Goal: Task Accomplishment & Management: Complete application form

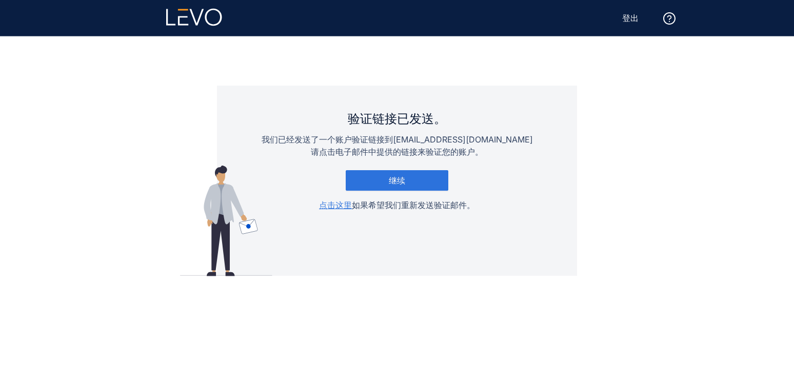
click at [666, 129] on main "验证链接已发送。 我们已经发送了一个账户验证链接到 zhaojizheng@msojzbhjyb.wecom.work 请点击电子邮件中提供的链接来验证您的账…" at bounding box center [397, 211] width 616 height 351
click at [422, 184] on button "继续" at bounding box center [397, 180] width 103 height 21
click at [393, 180] on font "继续" at bounding box center [398, 181] width 22 height 10
click at [414, 180] on button "继续" at bounding box center [397, 180] width 103 height 21
click at [427, 182] on button "继续" at bounding box center [397, 180] width 103 height 21
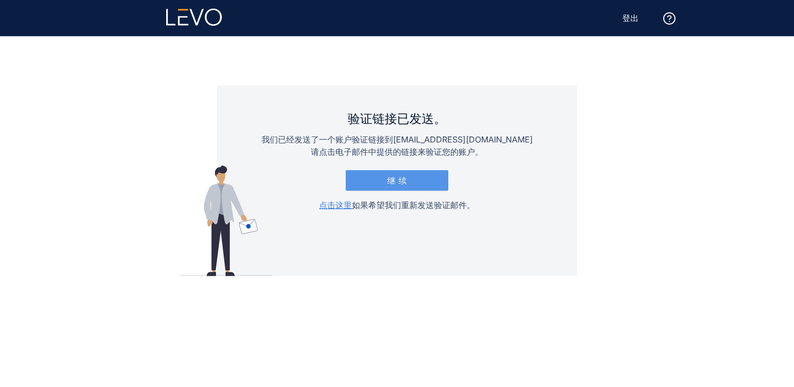
click at [391, 174] on button "继续" at bounding box center [397, 180] width 103 height 21
click at [396, 181] on font "继续" at bounding box center [398, 181] width 22 height 10
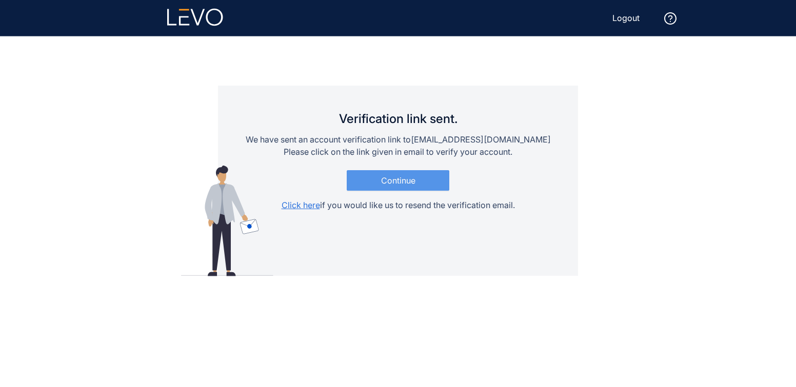
click at [380, 183] on button "Continue" at bounding box center [398, 180] width 103 height 21
click at [409, 185] on span "Continue" at bounding box center [398, 180] width 34 height 9
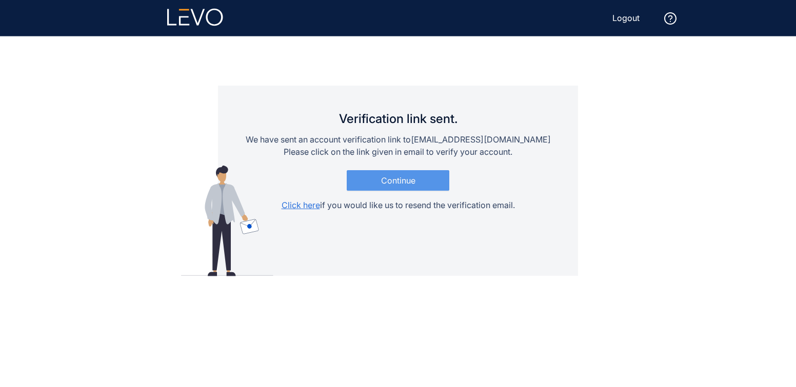
click at [409, 185] on span "Continue" at bounding box center [398, 180] width 34 height 9
click at [630, 22] on span "Logout" at bounding box center [626, 17] width 27 height 9
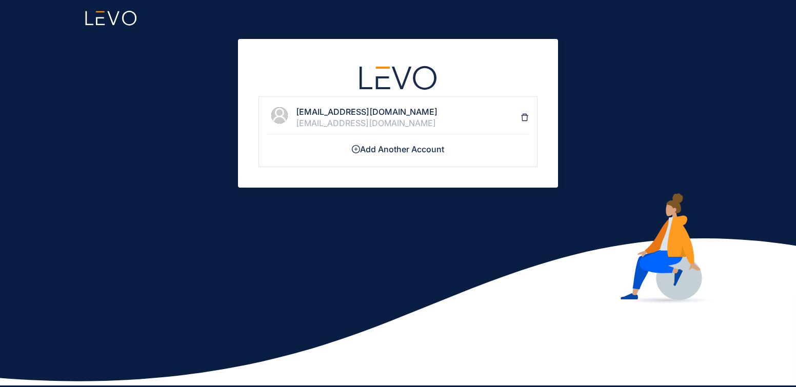
click at [414, 113] on h4 "[EMAIL_ADDRESS][DOMAIN_NAME]" at bounding box center [408, 111] width 225 height 9
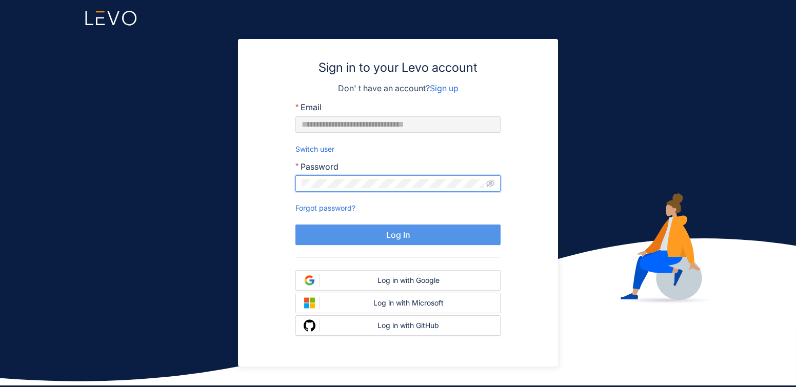
click at [392, 231] on span "Log In" at bounding box center [398, 234] width 24 height 9
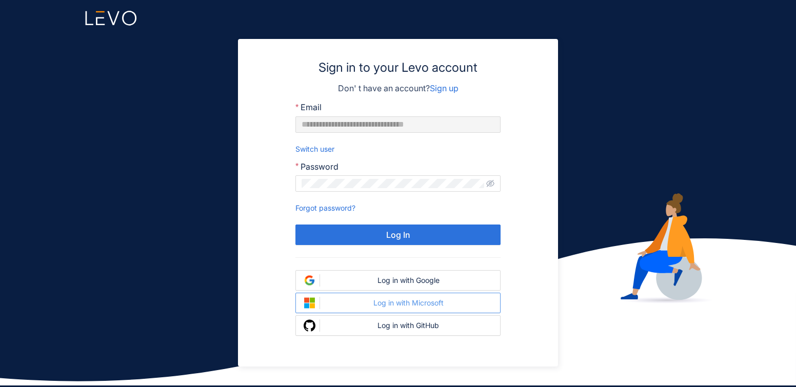
click at [412, 304] on div "Log in with Microsoft" at bounding box center [408, 303] width 168 height 8
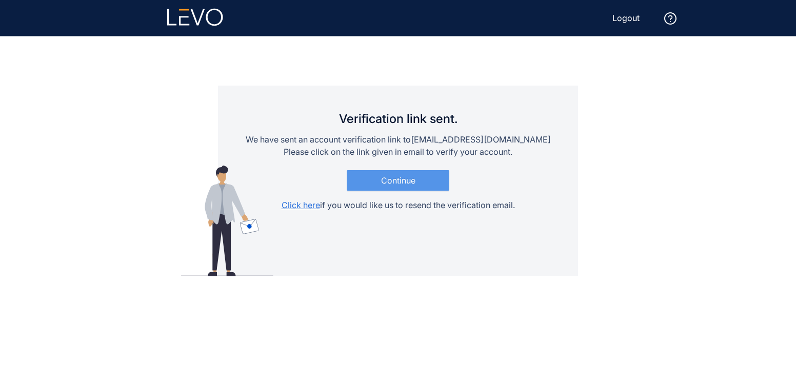
click at [434, 172] on button "Continue" at bounding box center [398, 180] width 103 height 21
click at [419, 184] on button "Continue" at bounding box center [398, 180] width 103 height 21
click at [308, 205] on span "Click here" at bounding box center [301, 205] width 38 height 10
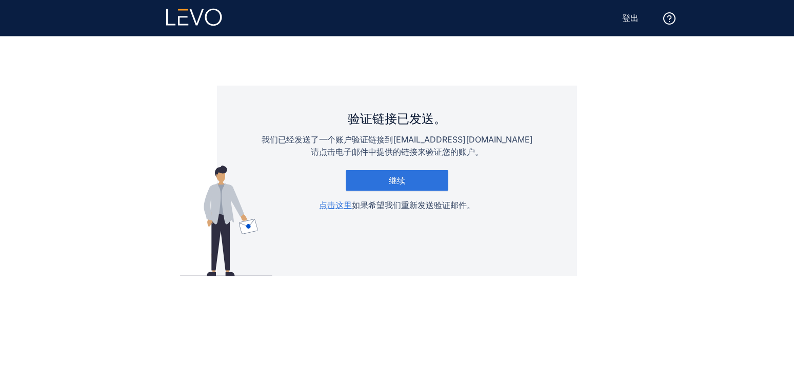
click at [611, 122] on main "验证链接已发送。 我们已经发送了一个账户验证链接到 zhaojizheng@msojzbhjyb.wecom.work 请点击电子邮件中提供的链接来验证您的账…" at bounding box center [397, 211] width 616 height 351
drag, startPoint x: 385, startPoint y: 139, endPoint x: 535, endPoint y: 138, distance: 149.9
click at [533, 138] on p "我们已经发送了一个账户验证链接到 zhaojizheng@msojzbhjyb.wecom.work" at bounding box center [397, 139] width 271 height 12
click at [367, 149] on font "请点击电子邮件中提供的链接来验证您的账户。" at bounding box center [397, 152] width 172 height 10
drag, startPoint x: 376, startPoint y: 151, endPoint x: 486, endPoint y: 151, distance: 110.3
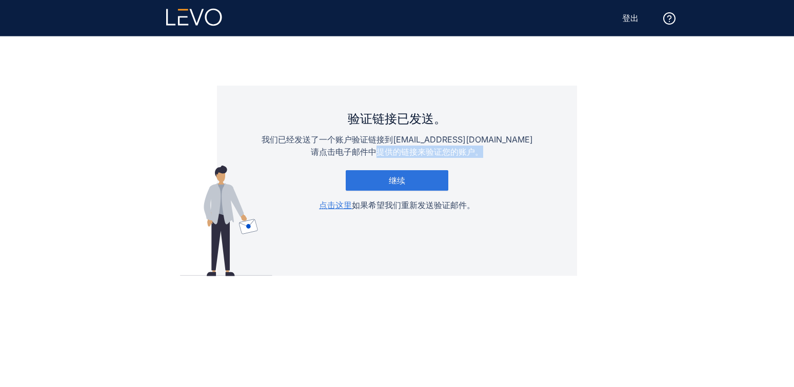
click at [486, 151] on div "验证链接已发送。 我们已经发送了一个账户验证链接到 zhaojizheng@msojzbhjyb.wecom.work 请点击电子邮件中提供的链接来验证您的账…" at bounding box center [397, 163] width 271 height 95
click at [476, 164] on div "验证链接已发送。 我们已经发送了一个账户验证链接到 zhaojizheng@msojzbhjyb.wecom.work 请点击电子邮件中提供的链接来验证您的账…" at bounding box center [397, 163] width 271 height 95
drag, startPoint x: 400, startPoint y: 151, endPoint x: 483, endPoint y: 148, distance: 82.7
click at [483, 148] on font "请点击电子邮件中提供的链接来验证您的账户。" at bounding box center [397, 152] width 172 height 10
click at [504, 176] on div "验证链接已发送。 我们已经发送了一个账户验证链接到 zhaojizheng@msojzbhjyb.wecom.work 请点击电子邮件中提供的链接来验证您的账…" at bounding box center [397, 163] width 271 height 95
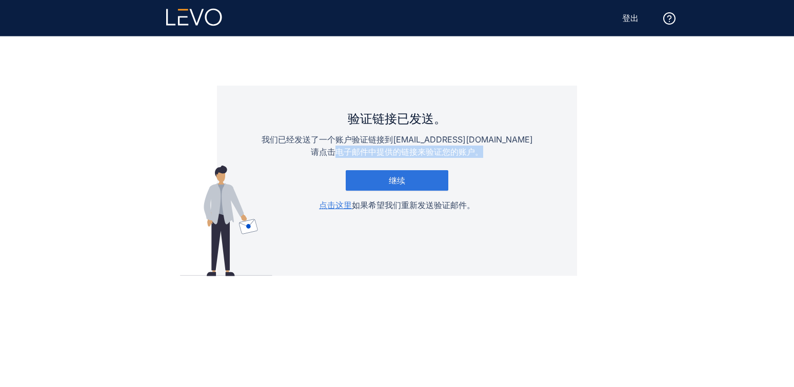
drag, startPoint x: 485, startPoint y: 154, endPoint x: 334, endPoint y: 162, distance: 152.1
click at [334, 162] on div "验证链接已发送。 我们已经发送了一个账户验证链接到 zhaojizheng@msojzbhjyb.wecom.work 请点击电子邮件中提供的链接来验证您的账…" at bounding box center [397, 163] width 271 height 95
click at [417, 182] on button "继续" at bounding box center [397, 180] width 103 height 21
click at [402, 184] on font "继续" at bounding box center [398, 181] width 22 height 10
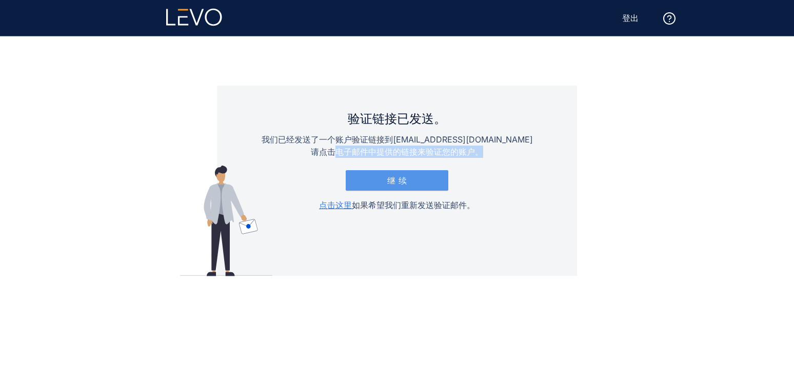
click at [402, 184] on font "继续" at bounding box center [398, 181] width 22 height 10
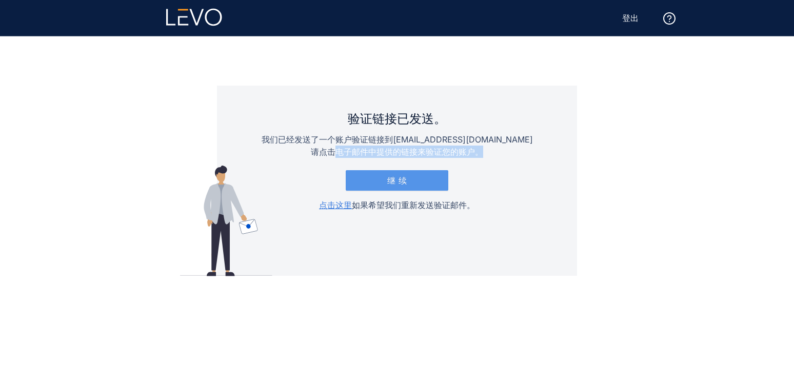
click at [402, 184] on font "继续" at bounding box center [398, 181] width 22 height 10
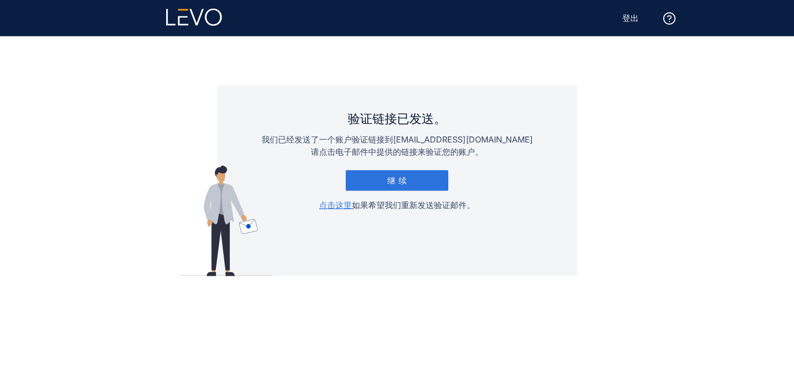
click at [672, 19] on icon at bounding box center [670, 18] width 12 height 12
click at [671, 47] on font "Levo 帮助文档" at bounding box center [664, 44] width 41 height 8
click at [762, 115] on div "验证链接已发送。 我们已经发送了一个账户验证链接到 [EMAIL_ADDRESS][DOMAIN_NAME] 请点击电子邮件中提供的链接来验证您的账户。 继续…" at bounding box center [397, 211] width 794 height 351
click at [424, 182] on button "继续" at bounding box center [397, 180] width 103 height 21
drag, startPoint x: 388, startPoint y: 143, endPoint x: 554, endPoint y: 138, distance: 165.3
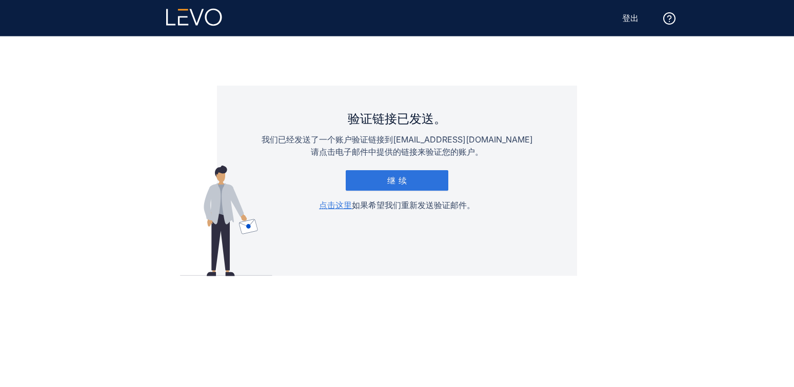
click at [554, 138] on div "验证链接已发送。 我们已经发送了一个账户验证链接到 [EMAIL_ADDRESS][DOMAIN_NAME] 请点击电子邮件中提供的链接来验证您的账户。 继续…" at bounding box center [397, 181] width 360 height 190
click at [493, 165] on div "验证链接已发送。 我们已经发送了一个账户验证链接到 [EMAIL_ADDRESS][DOMAIN_NAME] 请点击电子邮件中提供的链接来验证您的账户。 继续…" at bounding box center [397, 163] width 271 height 95
click at [414, 179] on button "继续" at bounding box center [397, 180] width 103 height 21
click at [388, 186] on button "继续" at bounding box center [397, 180] width 103 height 21
click at [406, 197] on div "验证链接已发送。 我们已经发送了一个账户验证链接到 [EMAIL_ADDRESS][DOMAIN_NAME] 请点击电子邮件中提供的链接来验证您的账户。 继续…" at bounding box center [397, 163] width 271 height 95
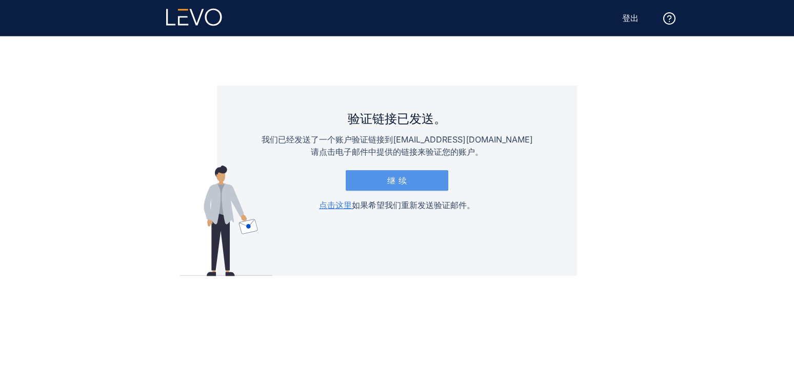
click at [403, 183] on font "继续" at bounding box center [398, 181] width 22 height 10
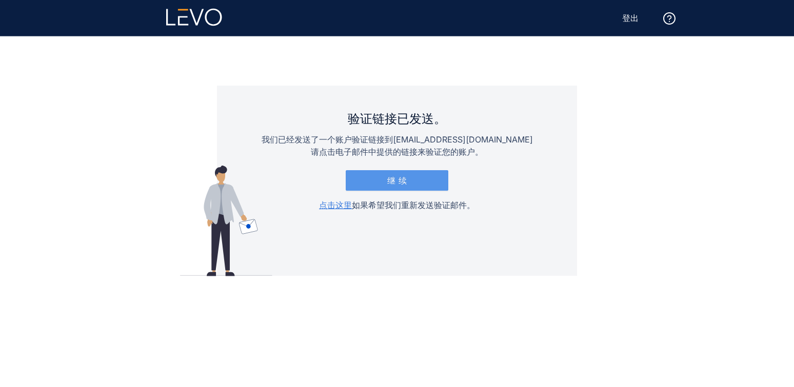
click at [403, 183] on font "继续" at bounding box center [398, 181] width 22 height 10
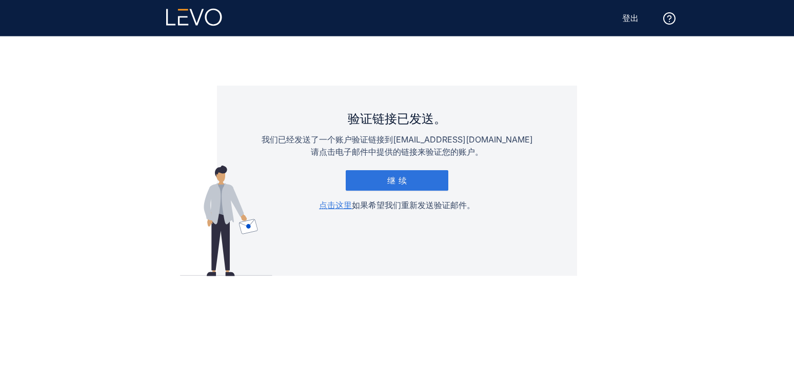
click at [634, 15] on font "登出" at bounding box center [631, 18] width 16 height 10
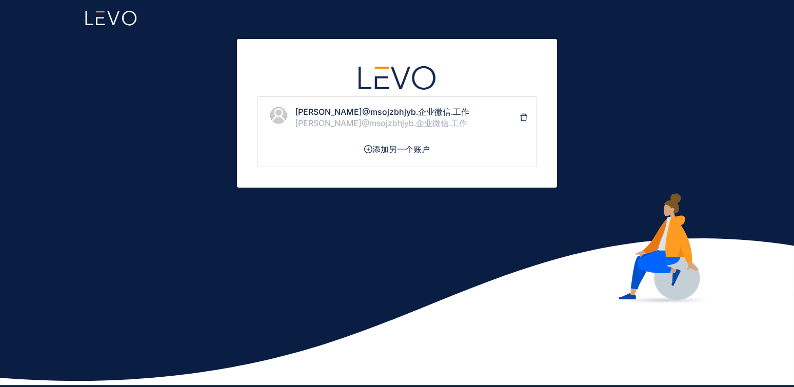
click at [371, 116] on font "赵吉政@msojzbhjyb.企业微信.工作" at bounding box center [382, 112] width 174 height 10
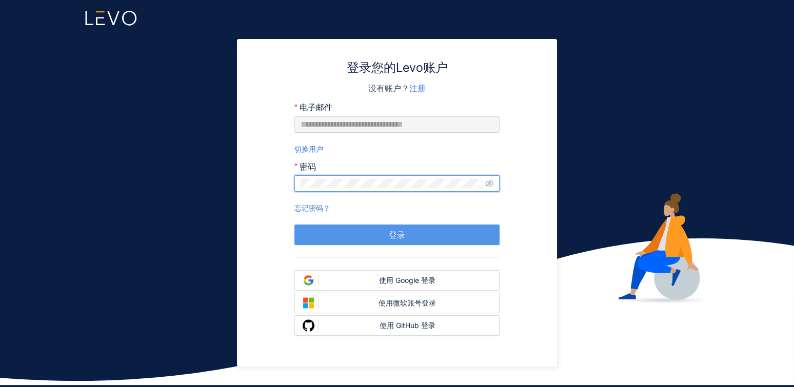
click at [411, 234] on button "登录" at bounding box center [397, 235] width 205 height 21
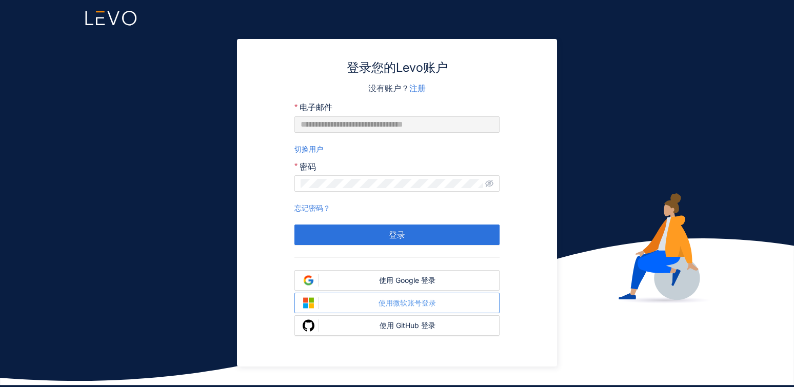
click at [414, 302] on font "使用微软账号登录" at bounding box center [407, 303] width 57 height 9
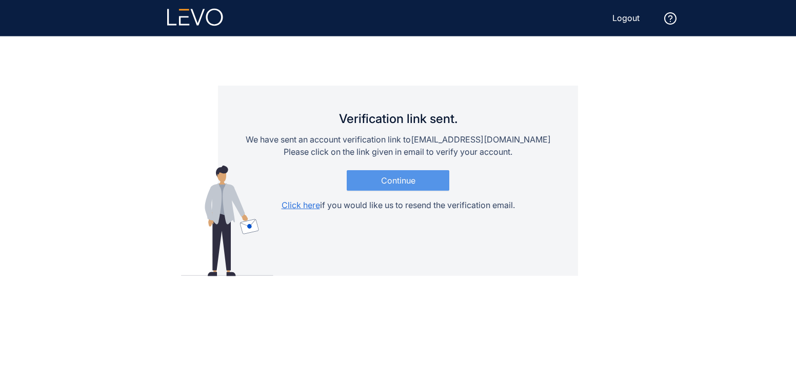
click at [397, 188] on button "Continue" at bounding box center [398, 180] width 103 height 21
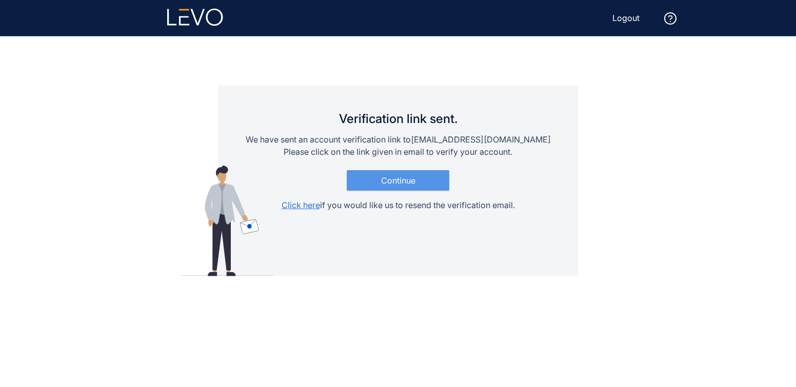
click at [397, 188] on button "Continue" at bounding box center [398, 180] width 103 height 21
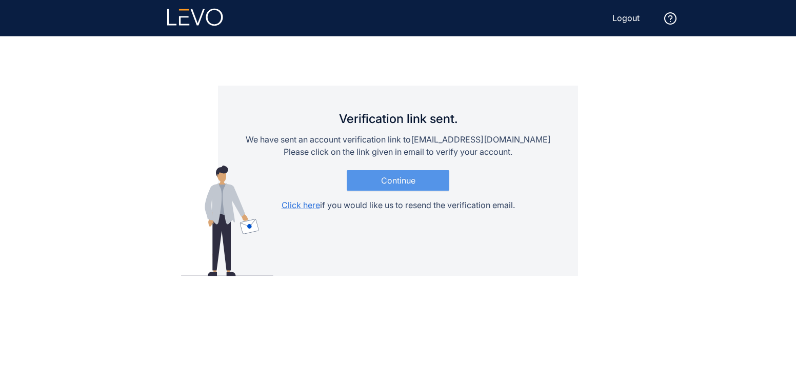
click at [397, 188] on button "Continue" at bounding box center [398, 180] width 103 height 21
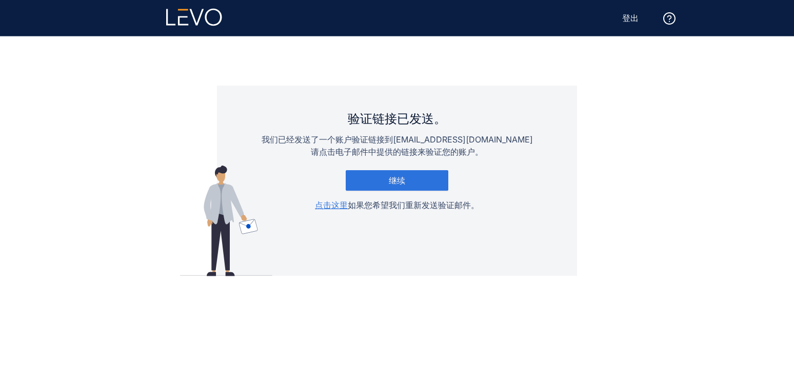
click at [537, 106] on div "验证链接已发送。 我们已经发送了一个账户验证链接到 [EMAIL_ADDRESS][DOMAIN_NAME] 请点击电子邮件中提供的链接来验证您的账户。 继续…" at bounding box center [397, 181] width 360 height 190
click at [413, 179] on button "继续" at bounding box center [397, 180] width 103 height 21
click at [387, 179] on button "继续" at bounding box center [397, 180] width 103 height 21
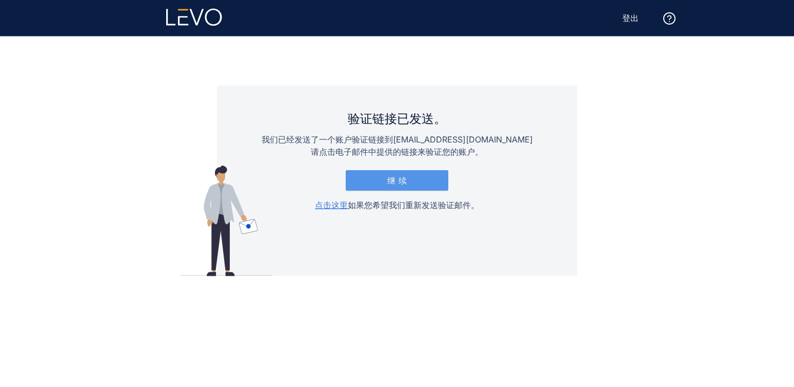
click at [387, 179] on button "继续" at bounding box center [397, 180] width 103 height 21
click at [395, 183] on font "继续" at bounding box center [398, 181] width 22 height 10
click at [375, 178] on button "继续" at bounding box center [397, 180] width 103 height 21
click at [375, 177] on button "继续" at bounding box center [397, 180] width 103 height 21
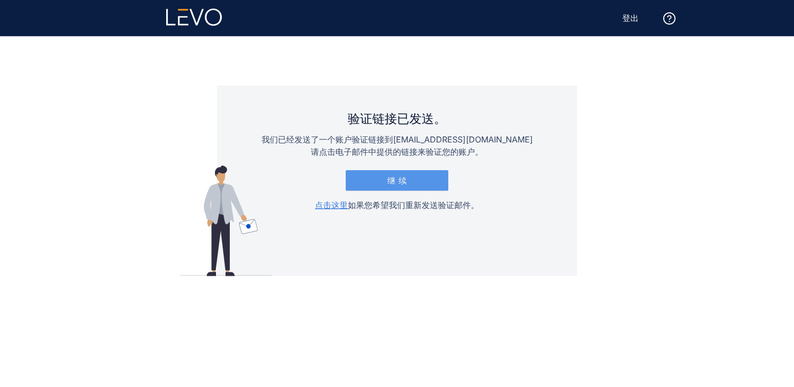
click at [376, 177] on button "继续" at bounding box center [397, 180] width 103 height 21
click at [404, 179] on font "继续" at bounding box center [398, 181] width 22 height 10
click at [336, 206] on font "点击这里" at bounding box center [331, 205] width 33 height 10
click at [326, 206] on font "点击这里" at bounding box center [331, 205] width 33 height 10
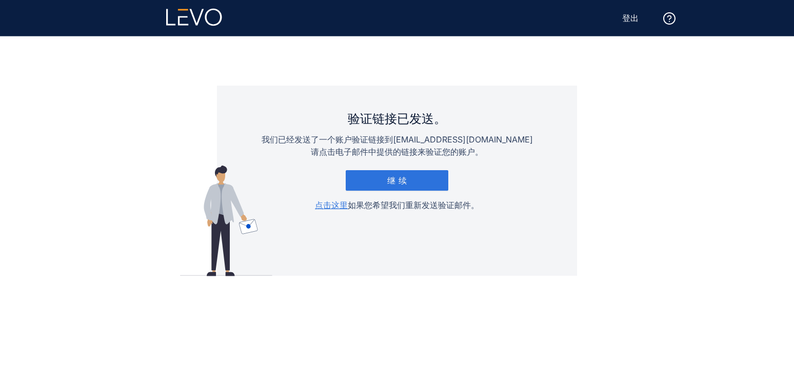
drag, startPoint x: 349, startPoint y: 211, endPoint x: 336, endPoint y: 229, distance: 22.7
click at [336, 229] on div "验证链接已发送。 我们已经发送了一个账户验证链接到 [EMAIL_ADDRESS][DOMAIN_NAME] 请点击电子邮件中提供的链接来验证您的账户。 继续…" at bounding box center [397, 181] width 360 height 190
click at [332, 211] on div "验证链接已发送。 我们已经发送了一个账户验证链接到 [EMAIL_ADDRESS][DOMAIN_NAME] 请点击电子邮件中提供的链接来验证您的账户。 继续…" at bounding box center [397, 181] width 360 height 190
click at [332, 204] on font "点击这里" at bounding box center [331, 205] width 33 height 10
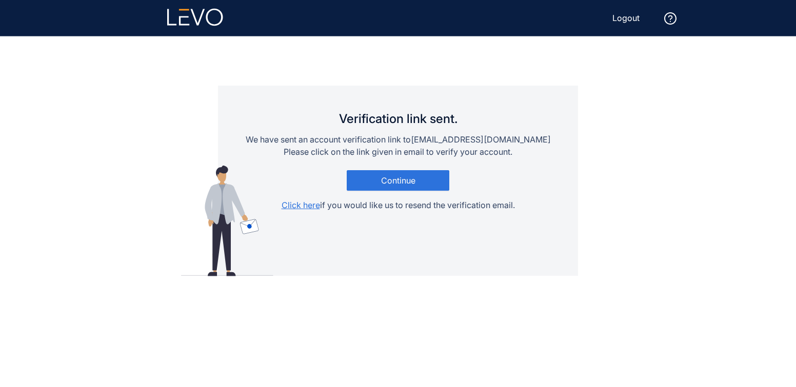
click at [635, 20] on span "Logout" at bounding box center [626, 17] width 27 height 9
click at [388, 182] on span "Continue" at bounding box center [398, 180] width 34 height 9
click at [301, 206] on span "Click here" at bounding box center [301, 205] width 38 height 10
click at [304, 206] on span "Click here" at bounding box center [301, 205] width 38 height 10
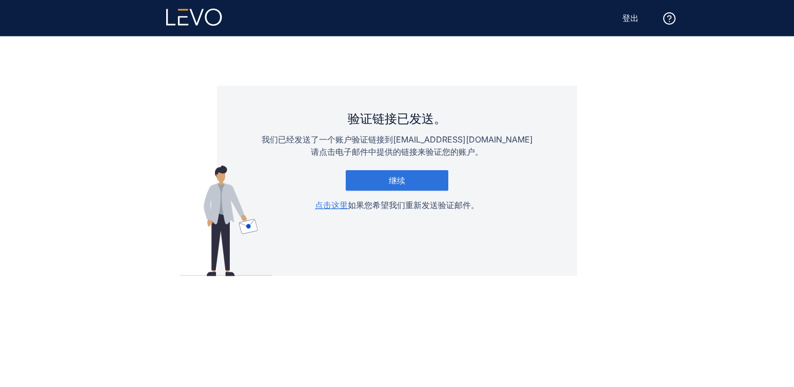
click at [505, 75] on main "验证链接已发送。 我们已经发送了一个账户验证链接到 [EMAIL_ADDRESS][DOMAIN_NAME] 请点击电子邮件中提供的链接来验证您的账户。 继续…" at bounding box center [397, 211] width 616 height 351
drag, startPoint x: 376, startPoint y: 148, endPoint x: 491, endPoint y: 148, distance: 115.0
click at [491, 148] on div "验证链接已发送。 我们已经发送了一个账户验证链接到 [EMAIL_ADDRESS][DOMAIN_NAME] 请点击电子邮件中提供的链接来验证您的账户。 继续…" at bounding box center [397, 163] width 271 height 95
click at [475, 155] on font "请点击电子邮件中提供的链接来验证您的账户。" at bounding box center [397, 152] width 172 height 10
click at [334, 207] on font "点击这里" at bounding box center [331, 205] width 33 height 10
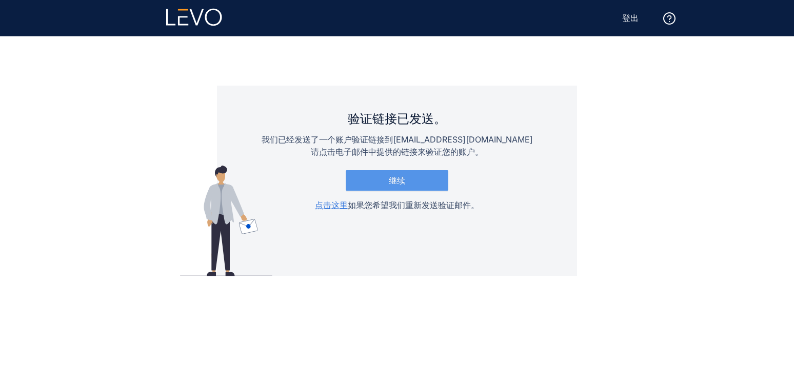
click at [398, 181] on font "继续" at bounding box center [397, 181] width 16 height 10
click at [398, 181] on font "继续" at bounding box center [398, 181] width 22 height 10
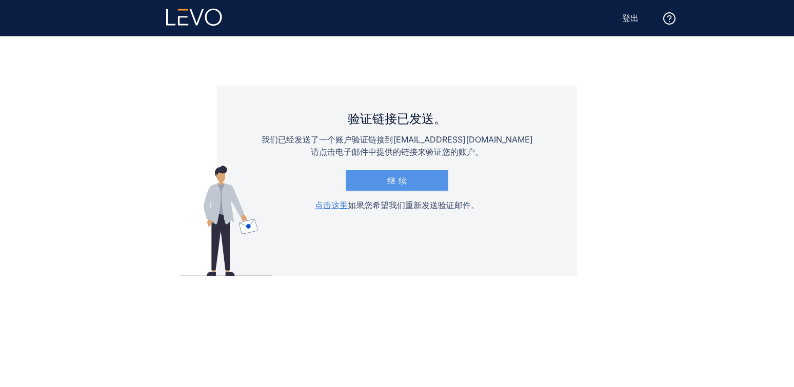
click at [398, 181] on font "继续" at bounding box center [398, 181] width 22 height 10
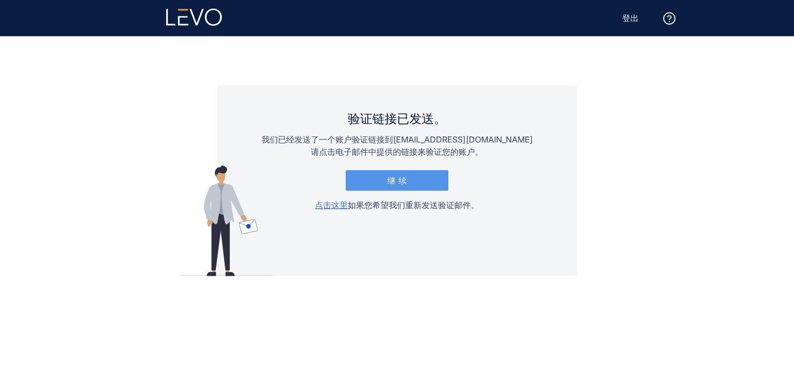
click at [398, 181] on font "继续" at bounding box center [398, 181] width 22 height 10
click at [399, 181] on font "继续" at bounding box center [398, 181] width 22 height 10
click at [399, 180] on font "继续" at bounding box center [398, 181] width 22 height 10
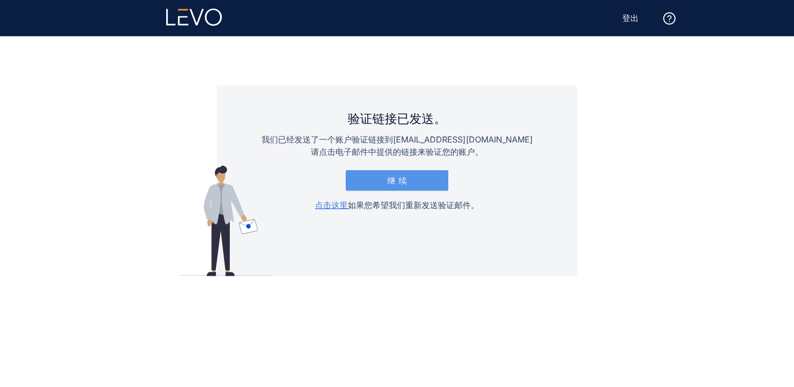
click at [400, 180] on font "继续" at bounding box center [398, 181] width 22 height 10
click at [401, 180] on font "继续" at bounding box center [398, 181] width 22 height 10
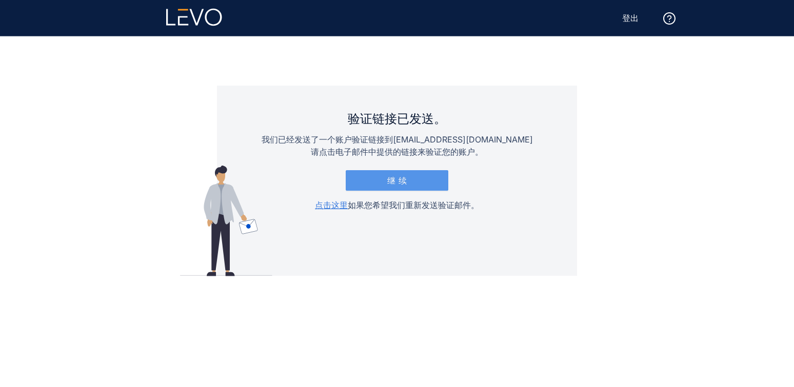
click at [401, 180] on font "继续" at bounding box center [398, 181] width 22 height 10
click at [400, 179] on font "继续" at bounding box center [398, 181] width 22 height 10
click at [399, 179] on font "继续" at bounding box center [398, 181] width 22 height 10
click at [399, 177] on font "继续" at bounding box center [398, 181] width 22 height 10
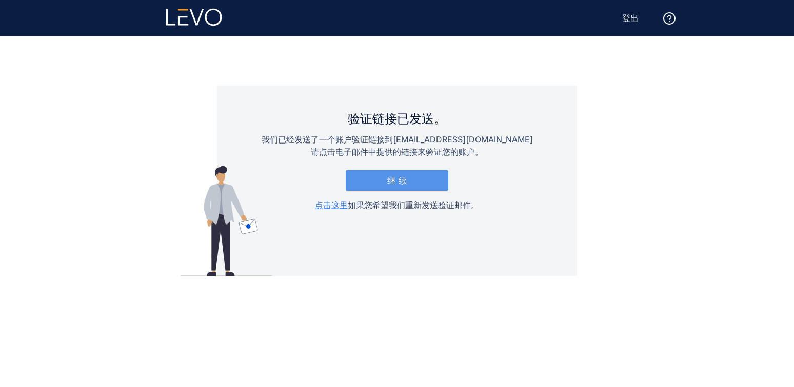
click at [399, 177] on font "继续" at bounding box center [398, 181] width 22 height 10
click at [407, 182] on font "继续" at bounding box center [398, 181] width 22 height 10
click at [420, 177] on button "继续" at bounding box center [397, 180] width 103 height 21
click at [381, 182] on button "继续" at bounding box center [397, 180] width 103 height 21
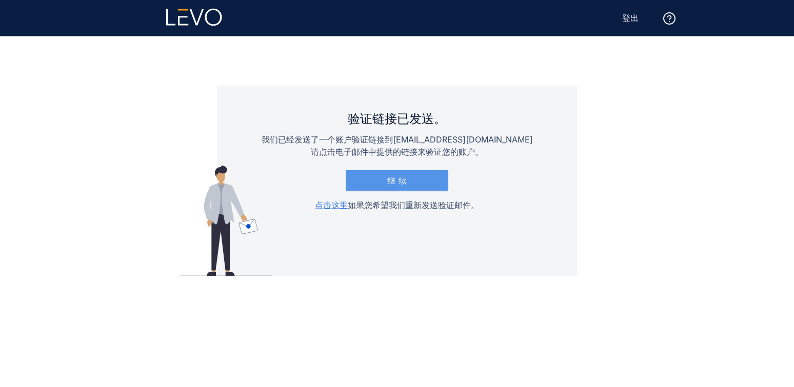
click at [381, 182] on button "继续" at bounding box center [397, 180] width 103 height 21
click at [713, 145] on div "验证链接已发送。 我们已经发送了一个账户验证链接到 [EMAIL_ADDRESS][DOMAIN_NAME] 请点击电子邮件中提供的链接来验证您的账户。 继续…" at bounding box center [397, 211] width 794 height 351
